Goal: Information Seeking & Learning: Learn about a topic

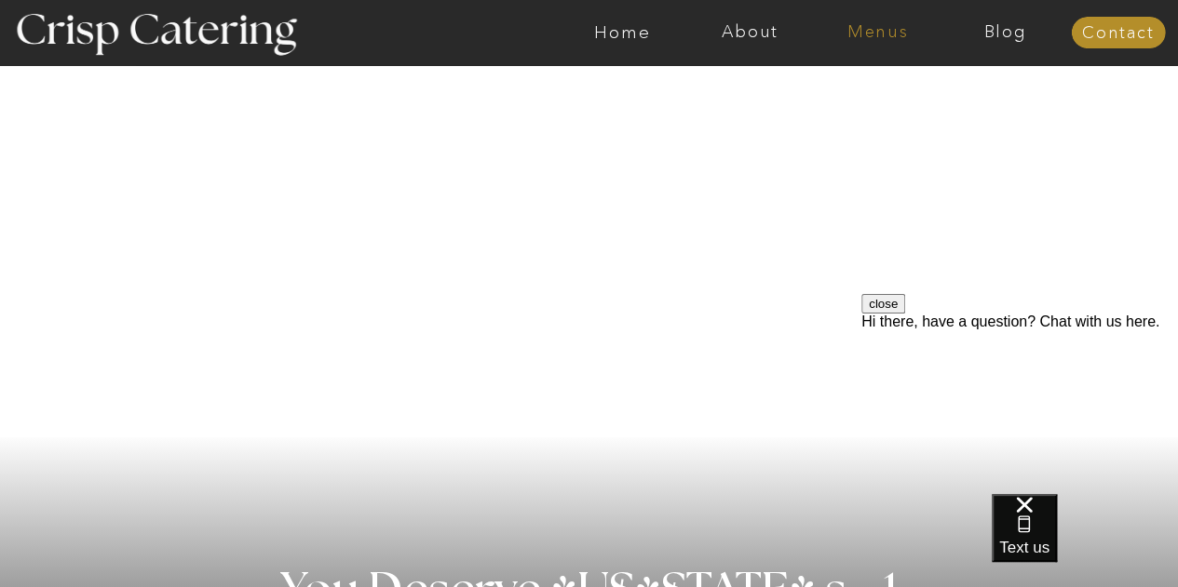
click at [890, 23] on nav "Menus" at bounding box center [878, 32] width 128 height 19
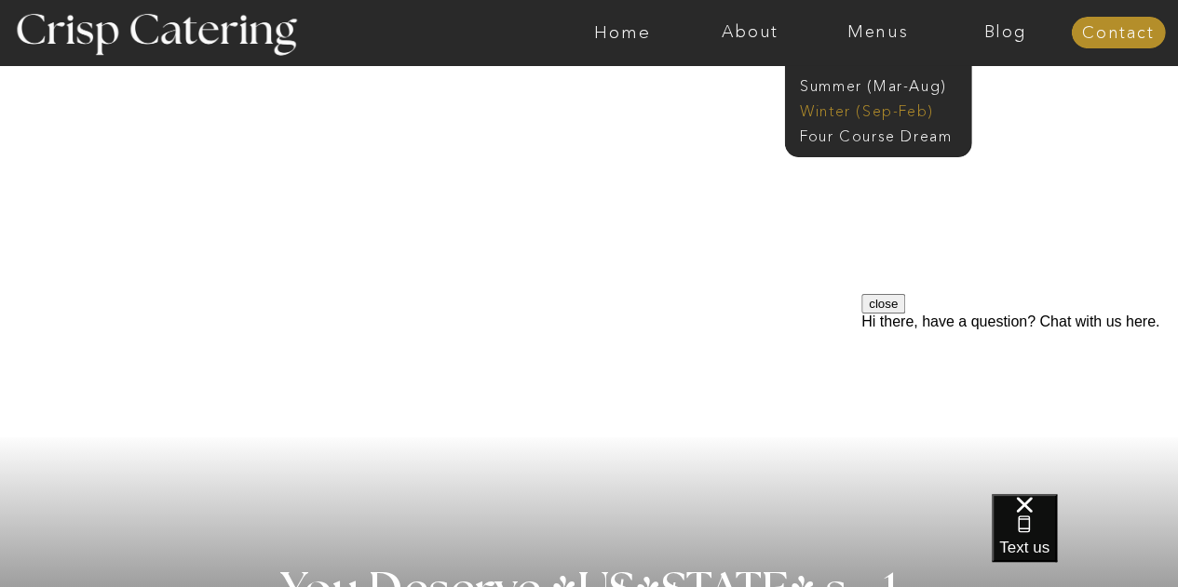
click at [846, 116] on nav "Winter (Sep-Feb)" at bounding box center [876, 110] width 153 height 18
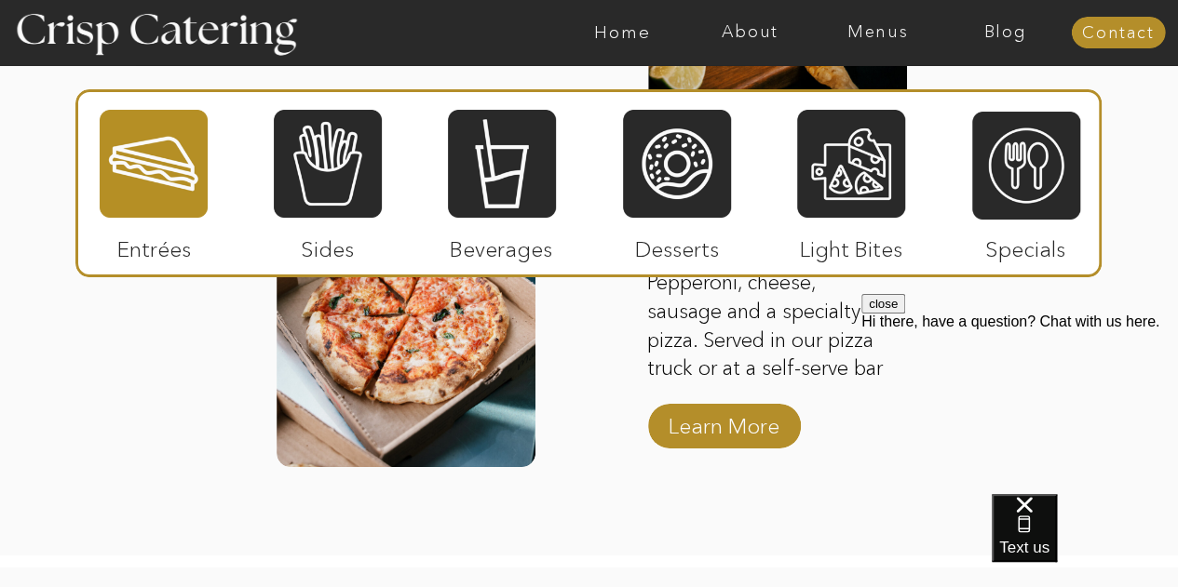
scroll to position [3153, 0]
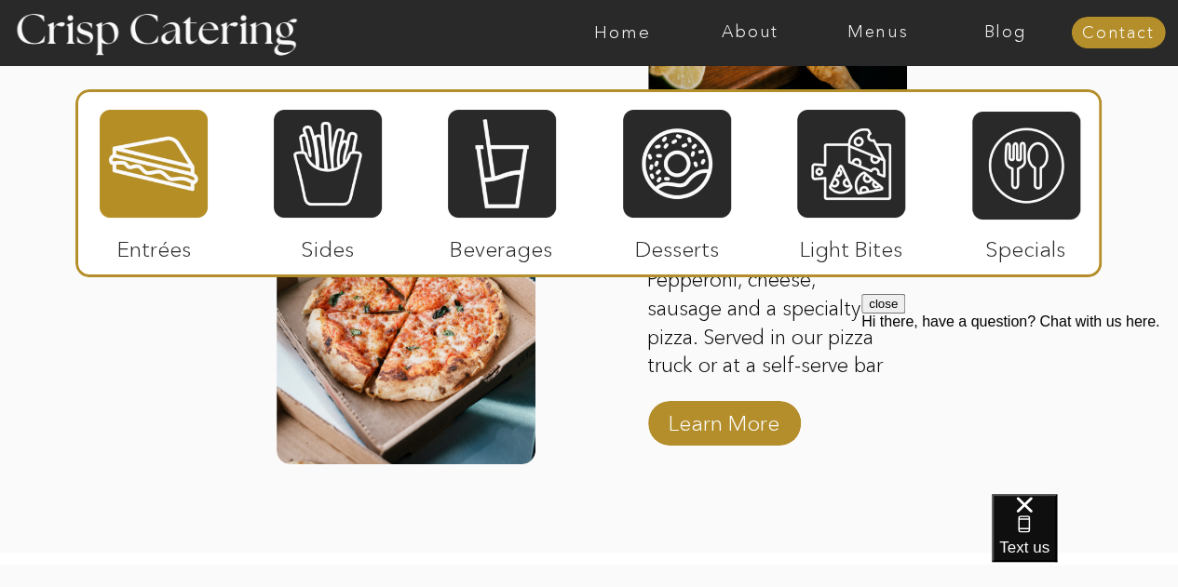
click at [132, 150] on div at bounding box center [154, 164] width 108 height 112
click at [143, 168] on div at bounding box center [154, 164] width 108 height 112
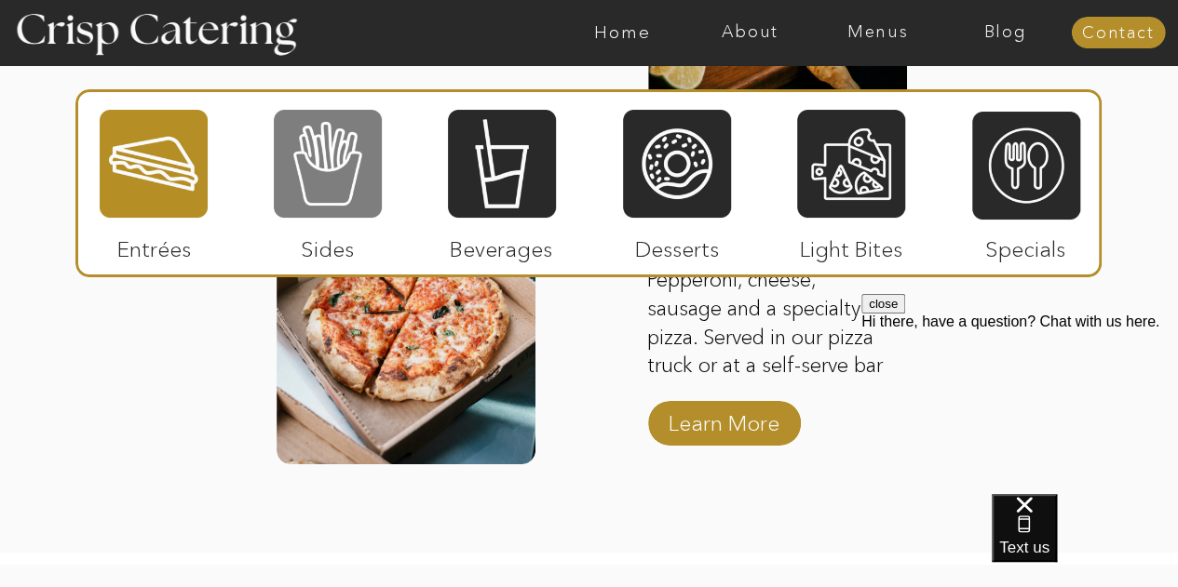
click at [355, 150] on div at bounding box center [328, 164] width 108 height 112
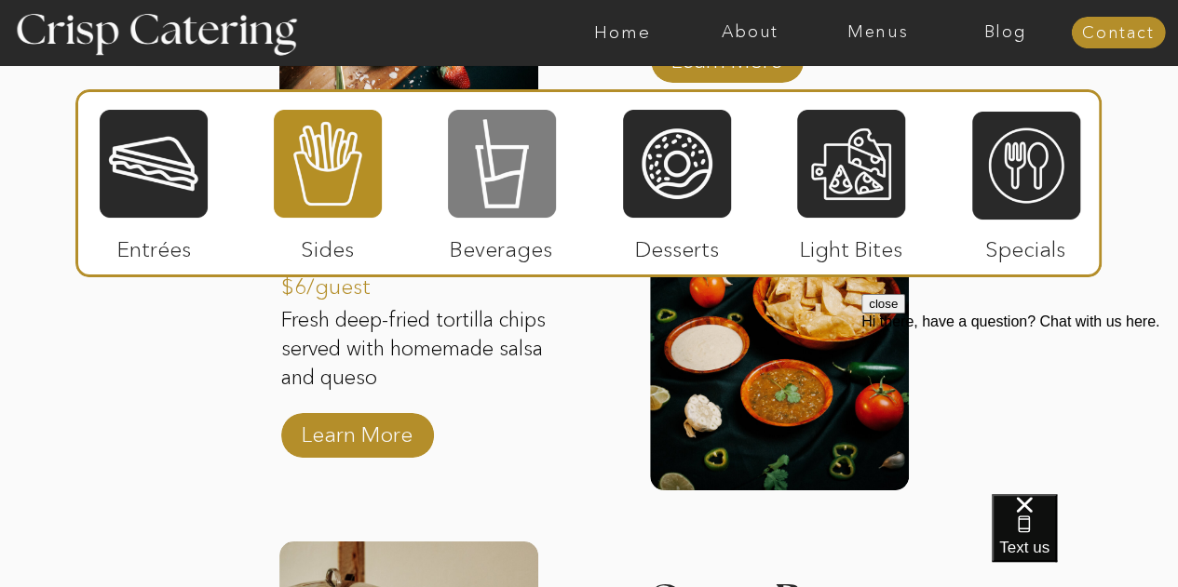
click at [527, 193] on div at bounding box center [502, 164] width 108 height 112
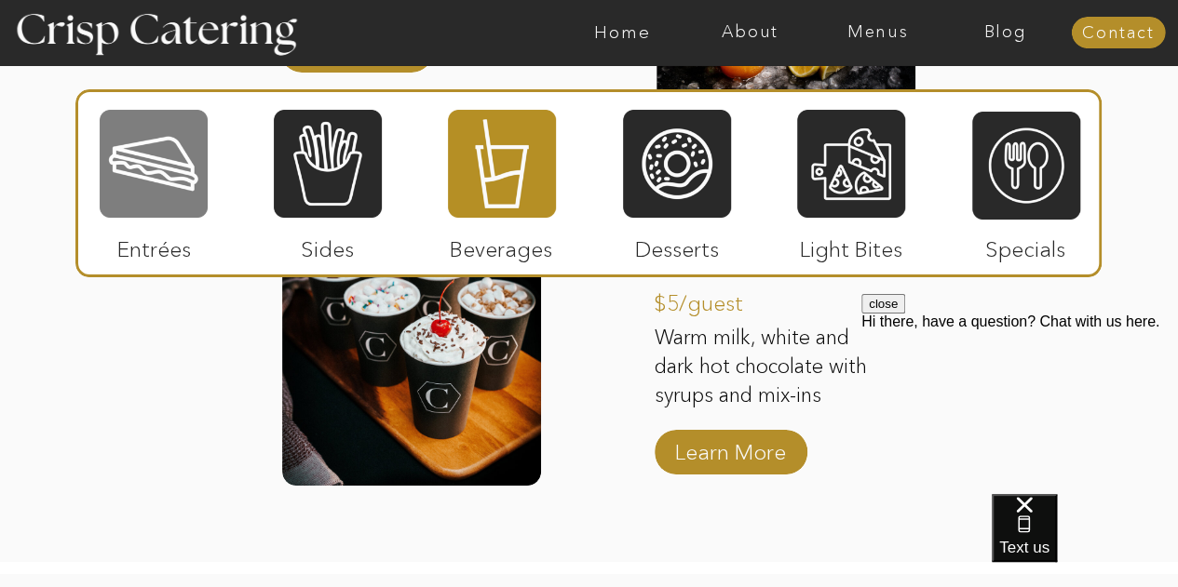
click at [128, 169] on div at bounding box center [154, 164] width 108 height 112
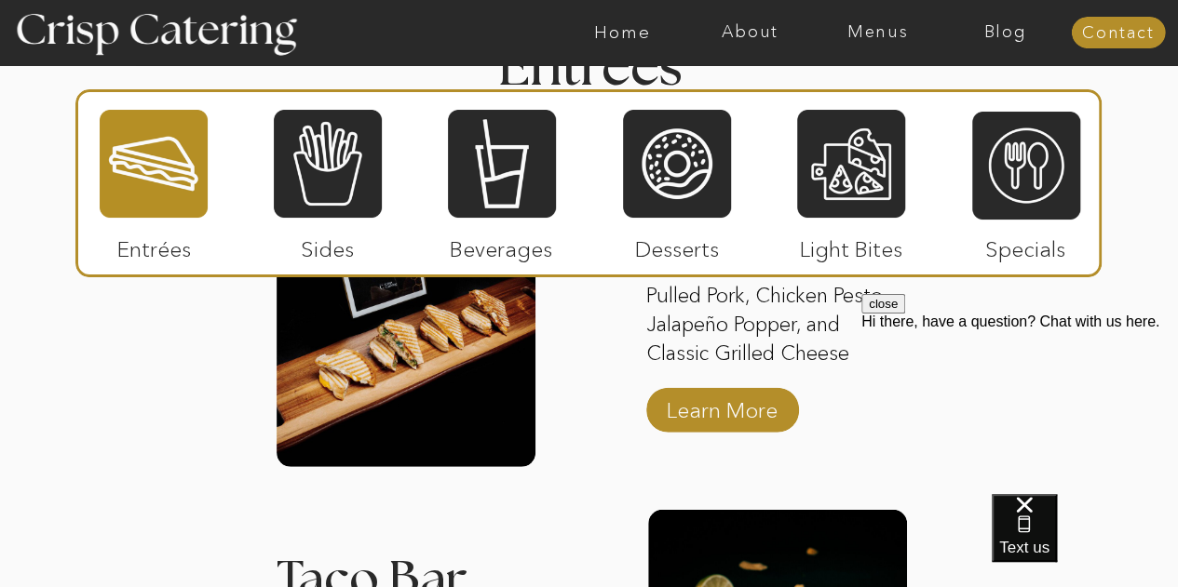
scroll to position [2438, 0]
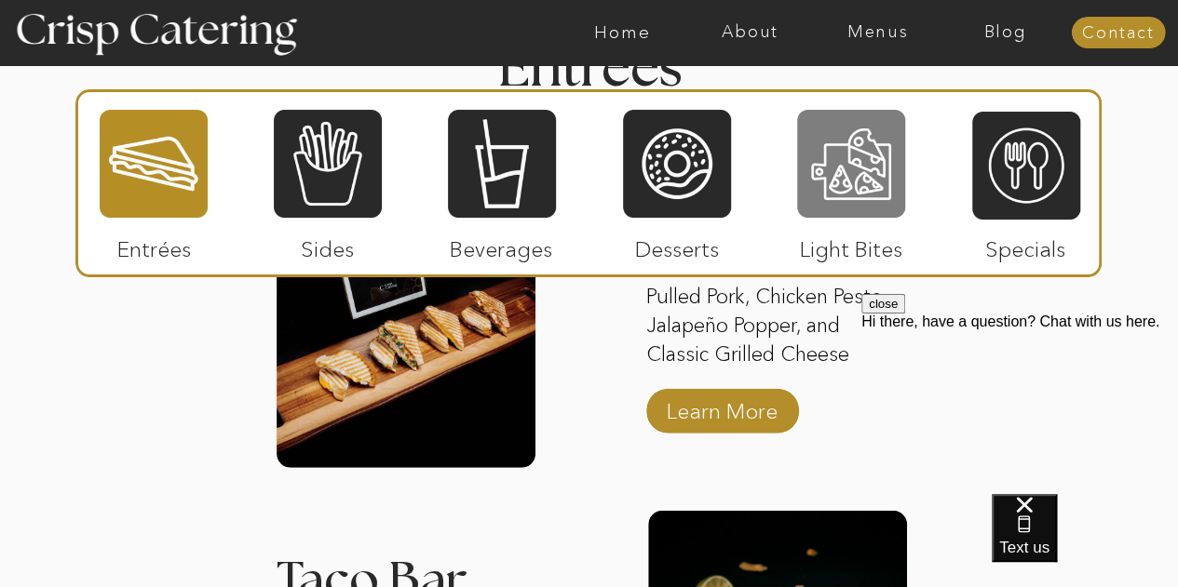
click at [832, 169] on div at bounding box center [851, 164] width 108 height 112
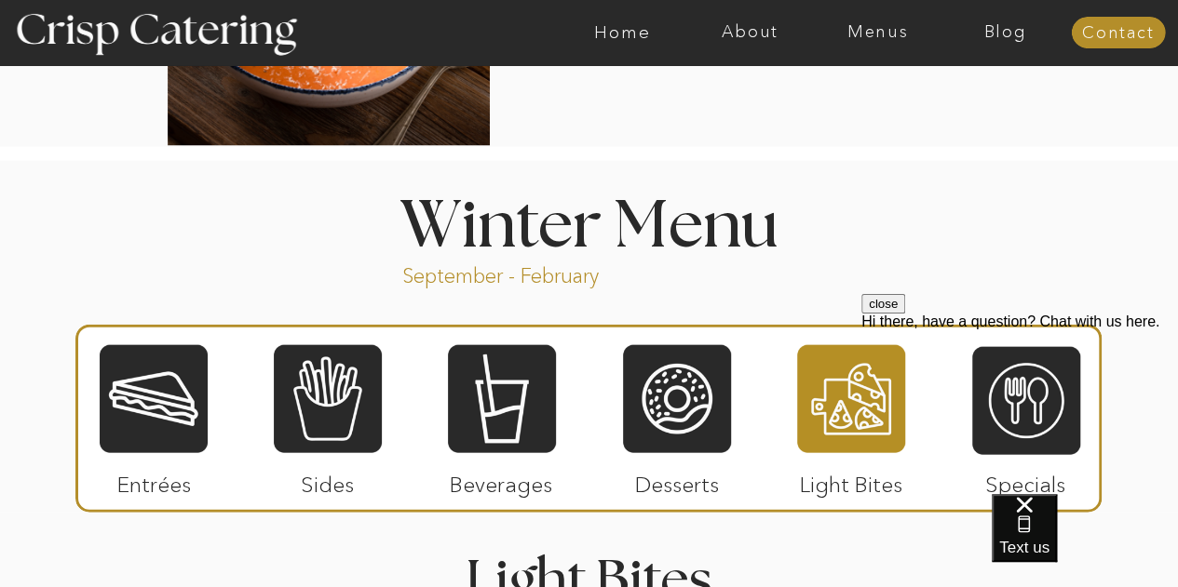
scroll to position [1925, 0]
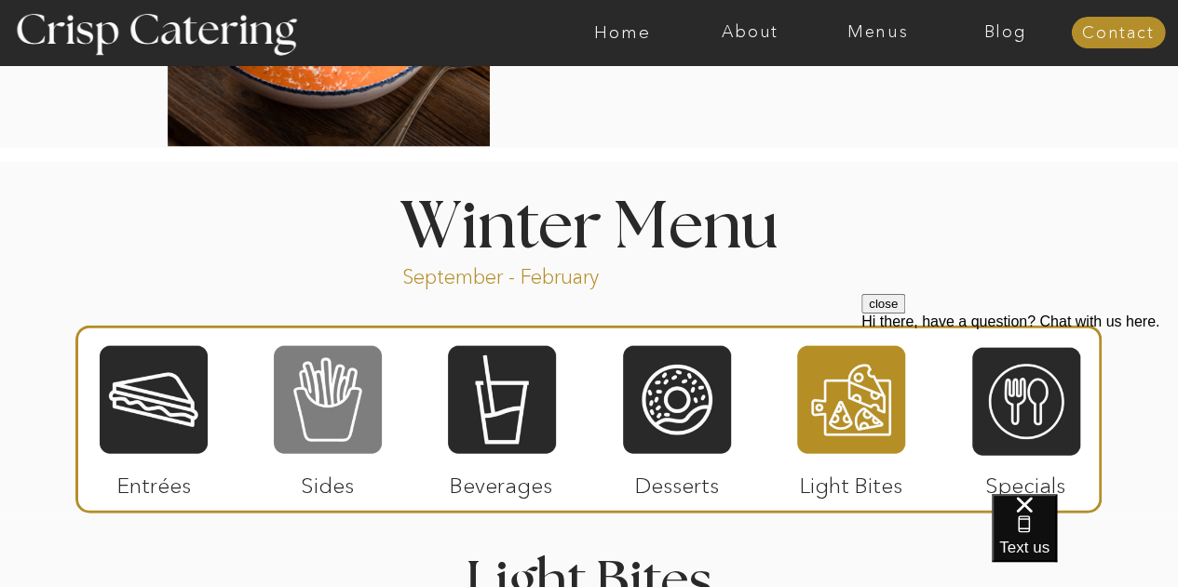
click at [317, 399] on div at bounding box center [328, 400] width 108 height 112
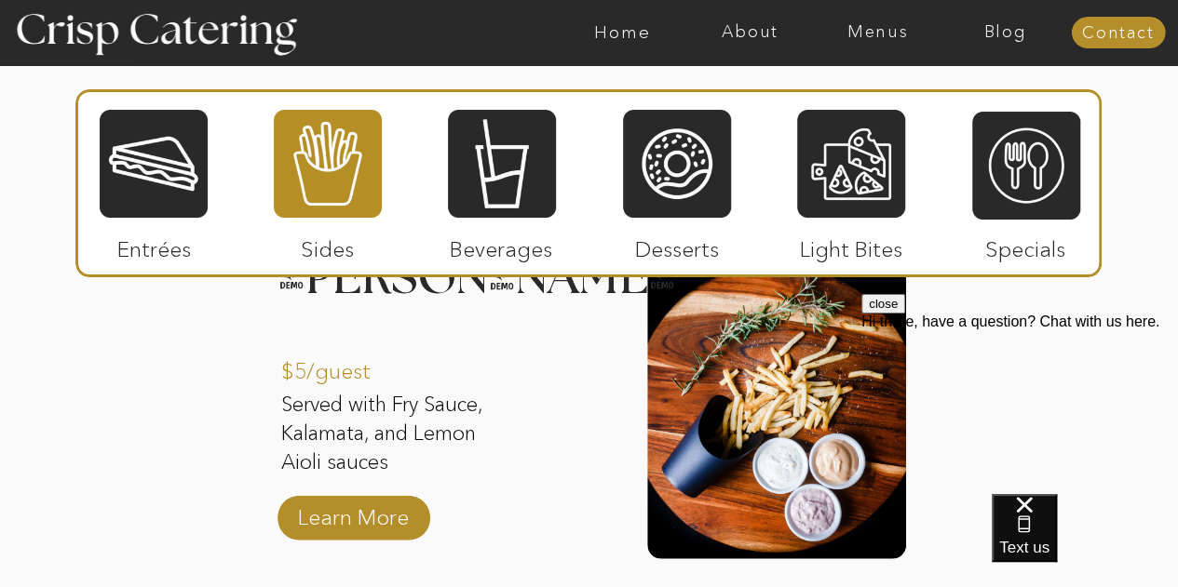
scroll to position [2357, 0]
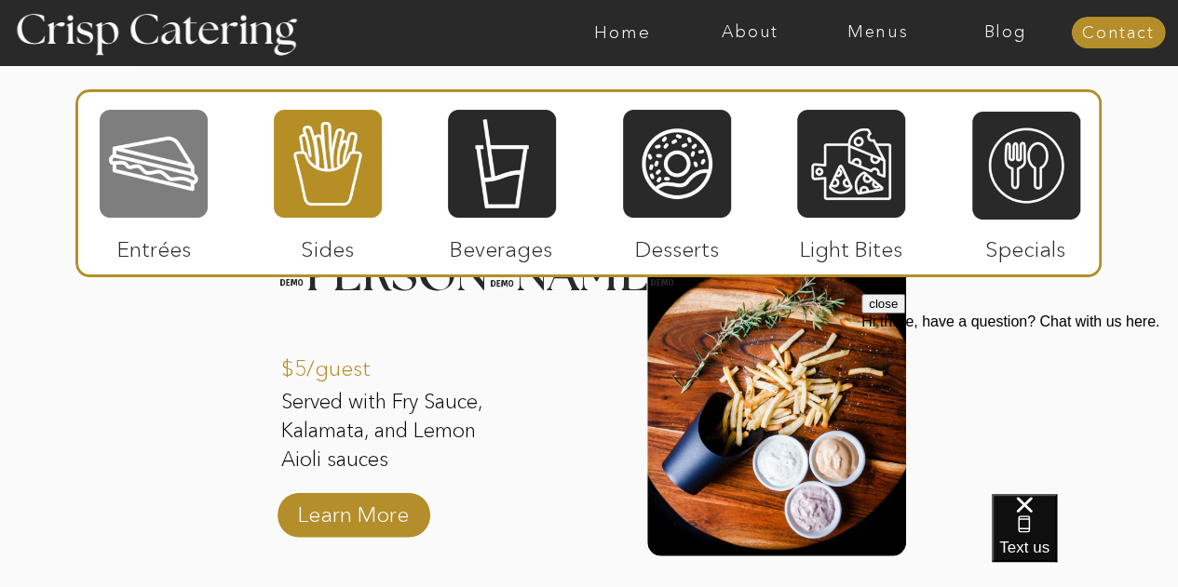
click at [162, 170] on div at bounding box center [154, 164] width 108 height 112
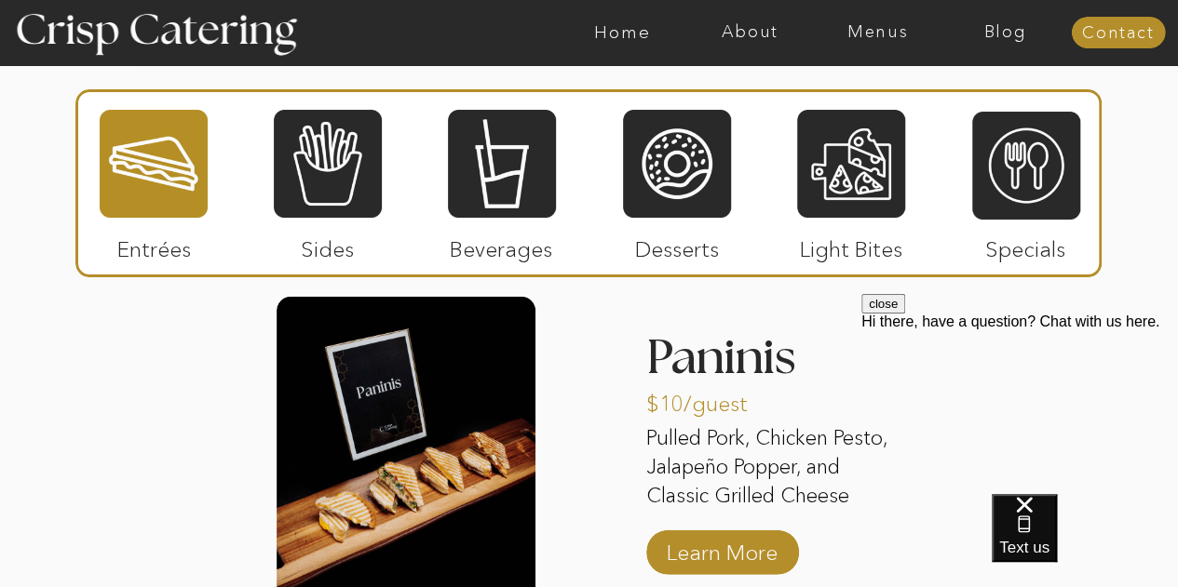
scroll to position [2293, 0]
